Goal: Task Accomplishment & Management: Use online tool/utility

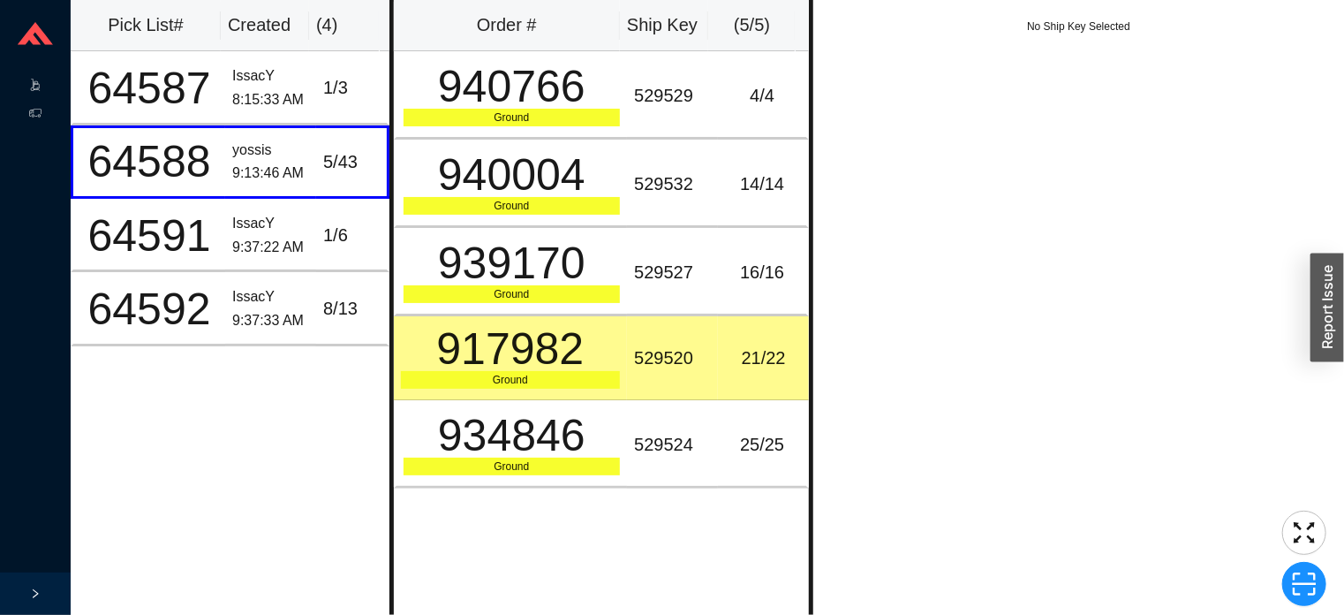
click at [23, 81] on div ".warehouse-cart-packages-a{fill:none;stroke:currentColor;stroke-linecap:round;s…" at bounding box center [35, 86] width 71 height 28
click at [112, 86] on link "Start Pick" at bounding box center [110, 85] width 45 height 12
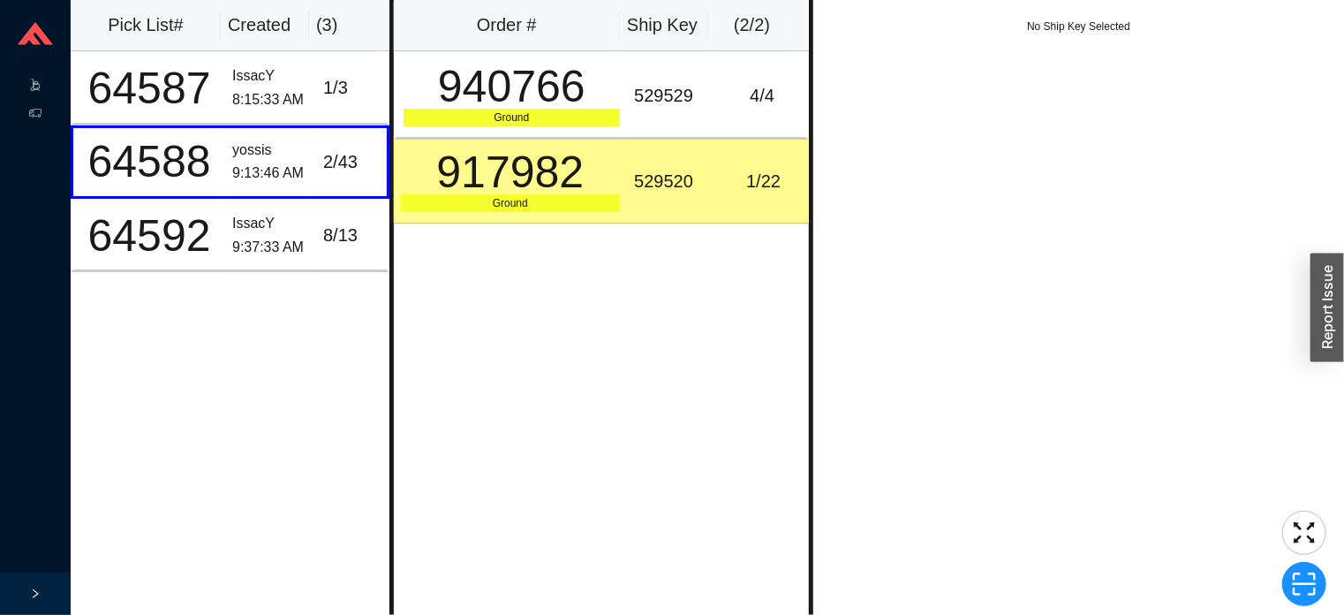
click at [684, 208] on td "529520" at bounding box center [672, 182] width 91 height 84
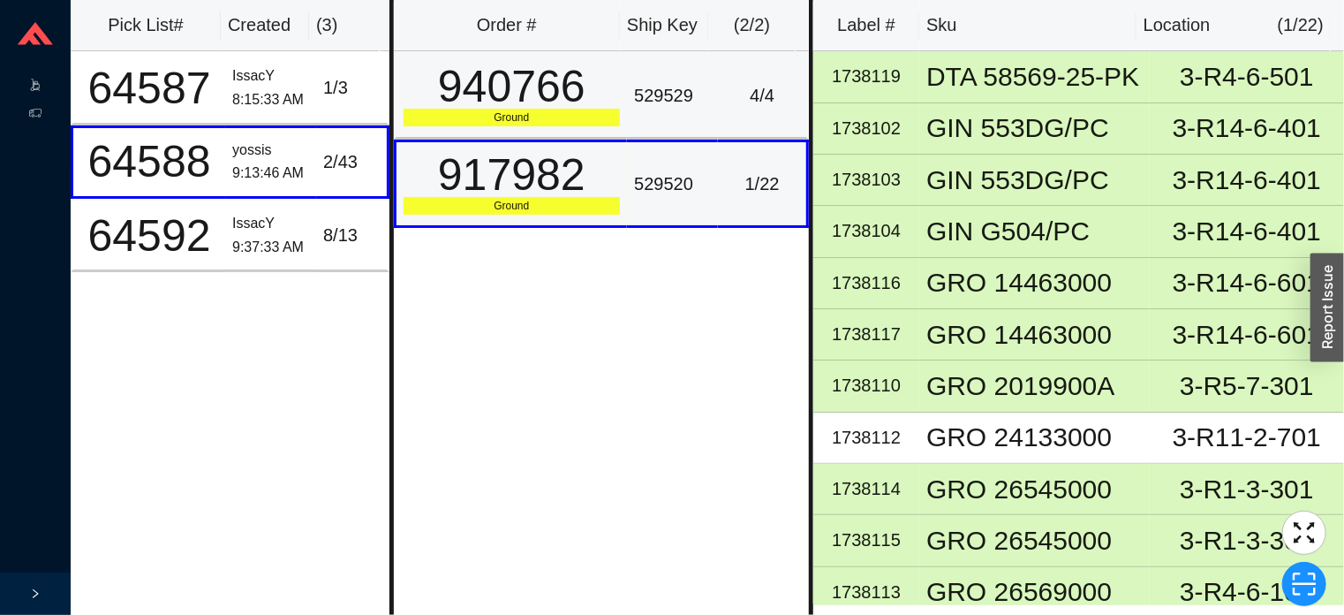
click at [648, 96] on div "529529" at bounding box center [672, 95] width 77 height 29
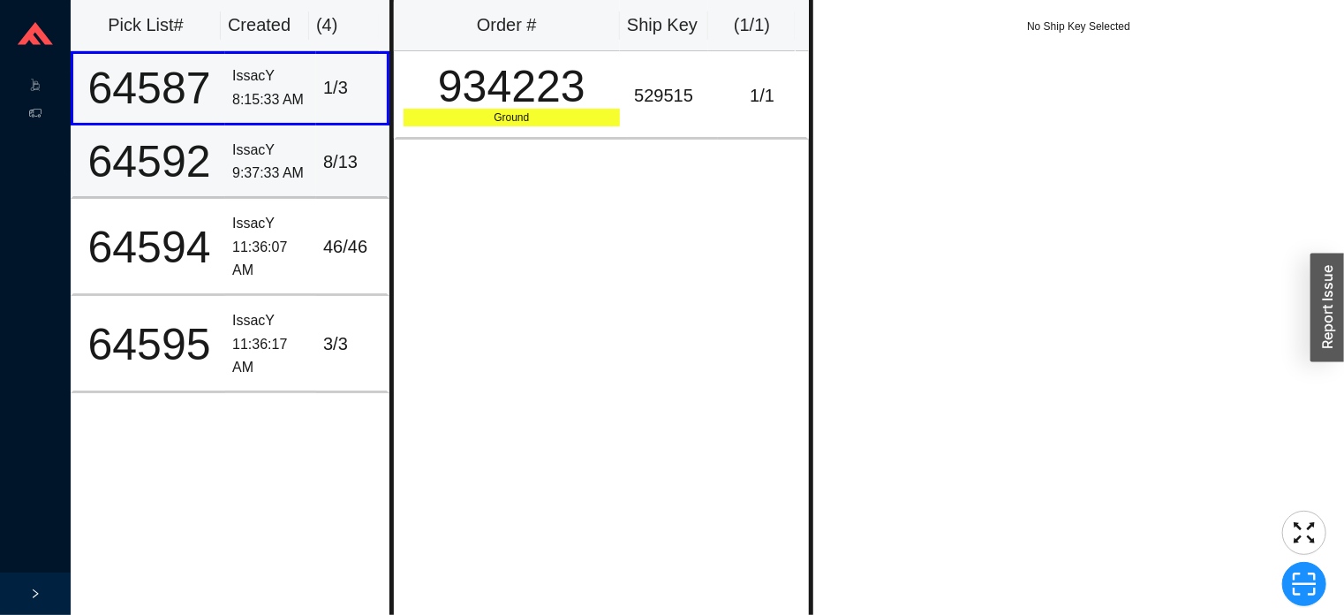
click at [253, 143] on div "IssacY" at bounding box center [270, 151] width 77 height 24
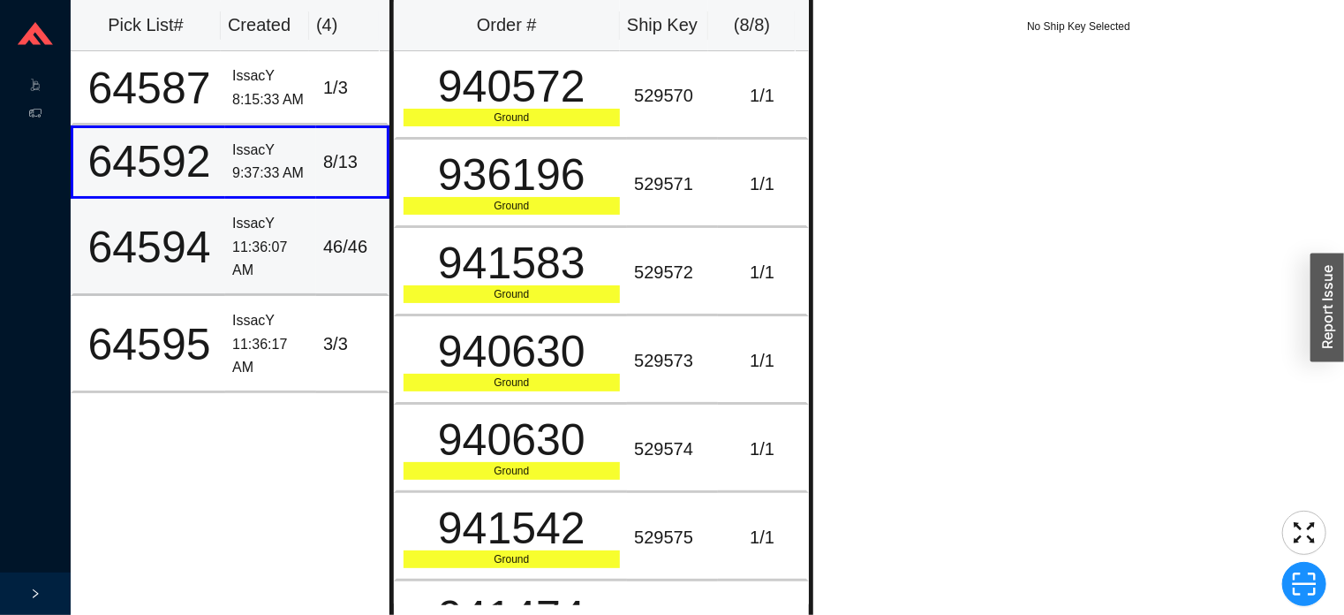
click at [260, 226] on div "IssacY" at bounding box center [270, 224] width 77 height 24
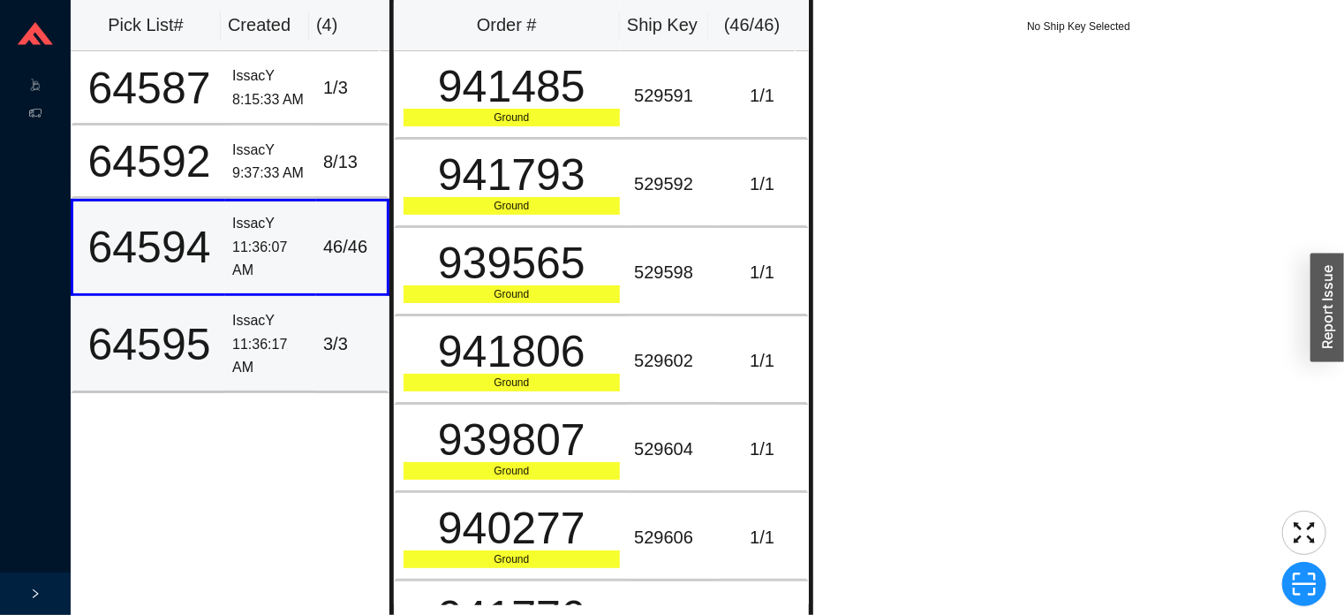
click at [286, 363] on div "11:36:17 AM" at bounding box center [270, 356] width 77 height 47
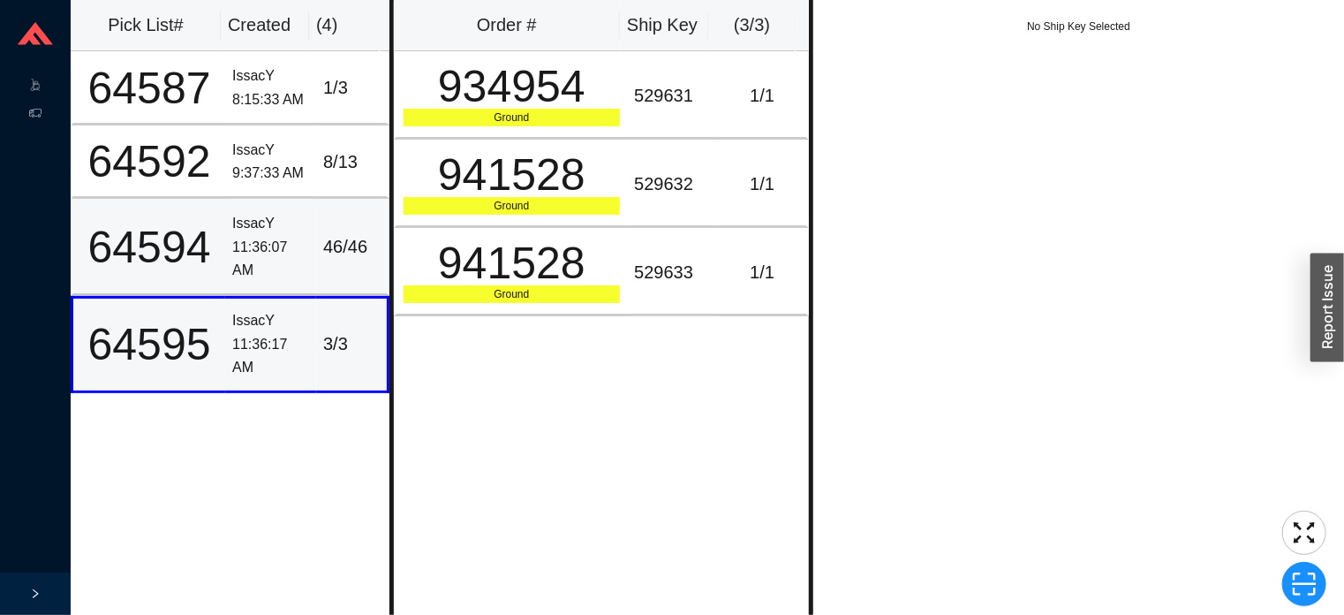
click at [279, 236] on div "11:36:07 AM" at bounding box center [270, 259] width 77 height 47
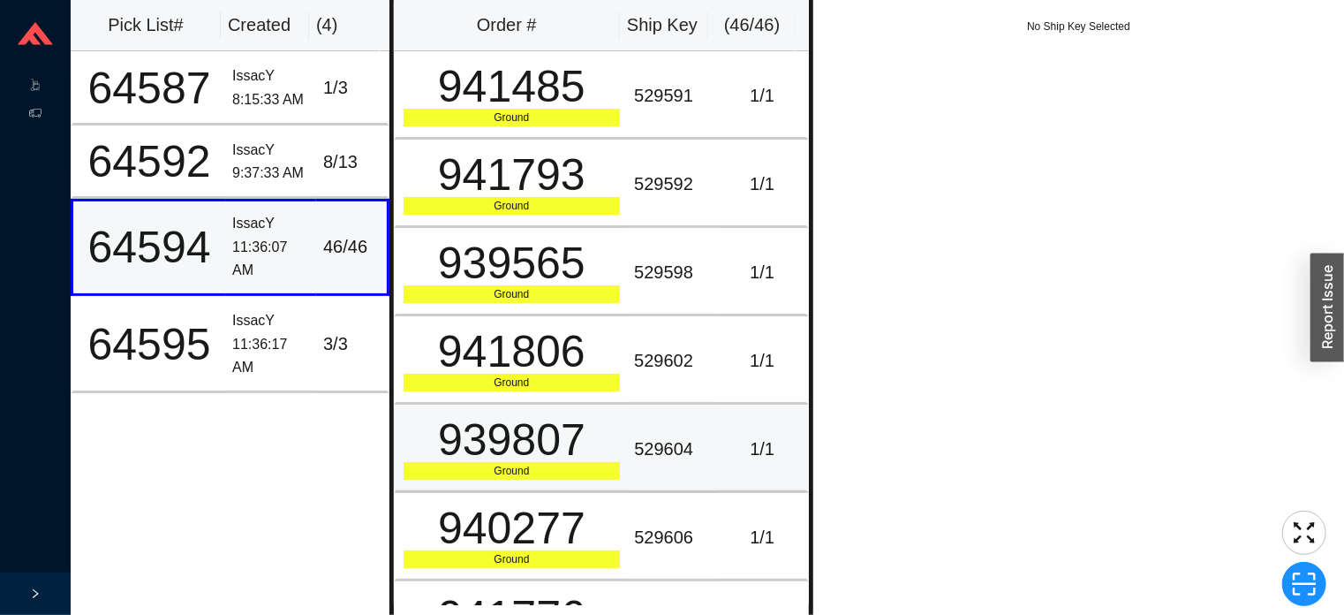
click at [568, 462] on div "939807" at bounding box center [512, 440] width 217 height 44
